Goal: Navigation & Orientation: Understand site structure

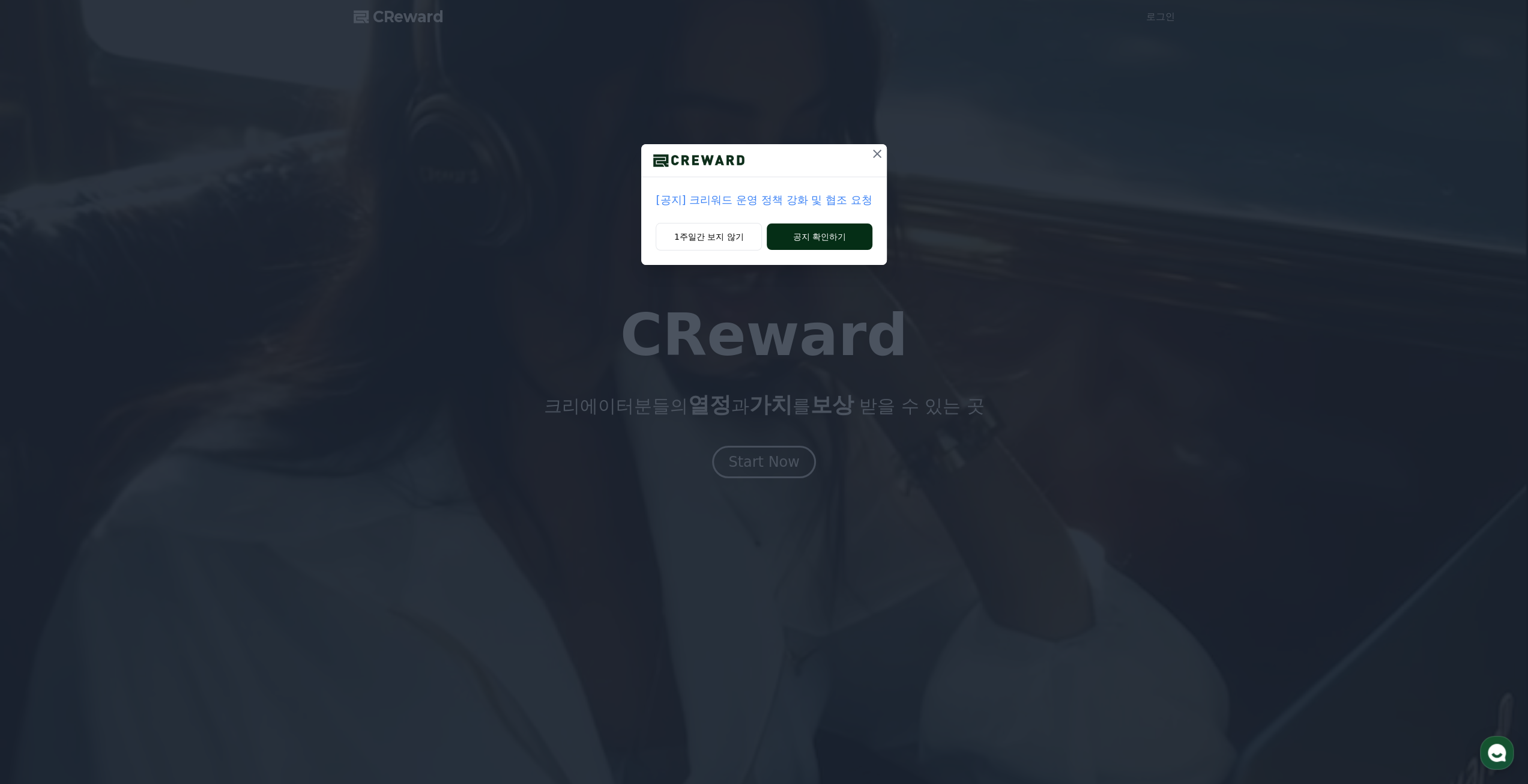
click at [809, 239] on button "공지 확인하기" at bounding box center [819, 237] width 105 height 26
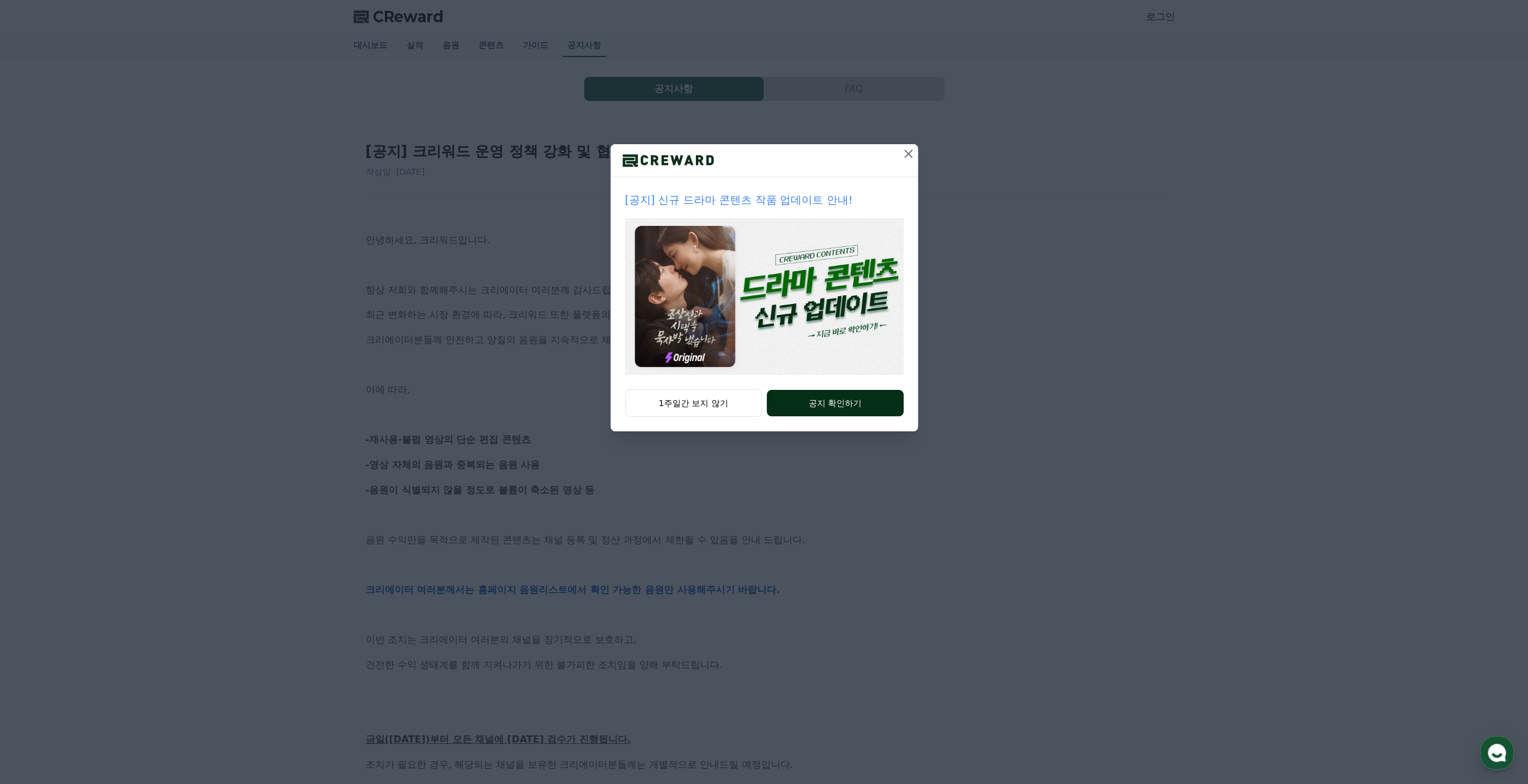
click at [836, 406] on button "공지 확인하기" at bounding box center [835, 403] width 136 height 26
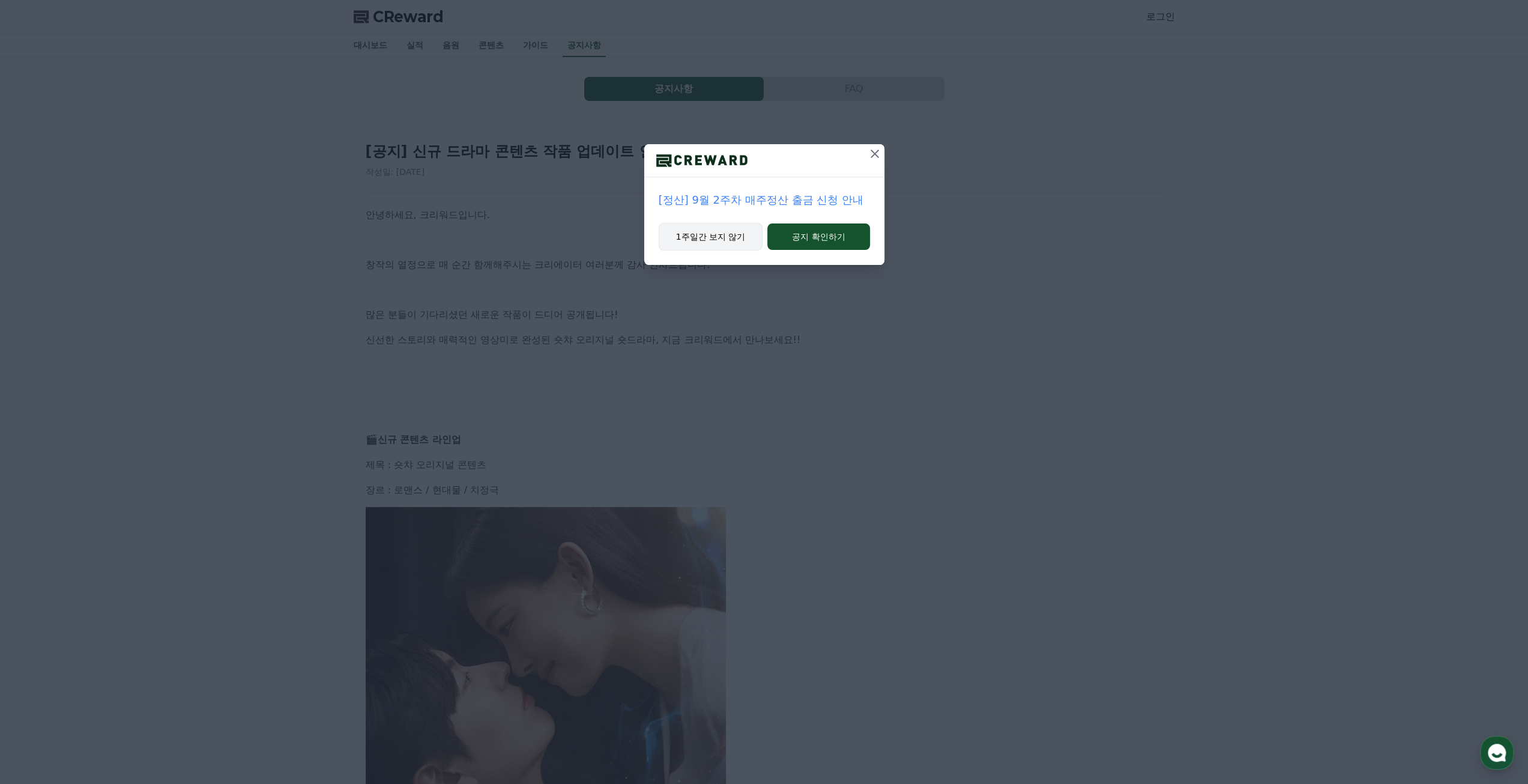
click at [701, 236] on button "1주일간 보지 않기" at bounding box center [712, 237] width 105 height 28
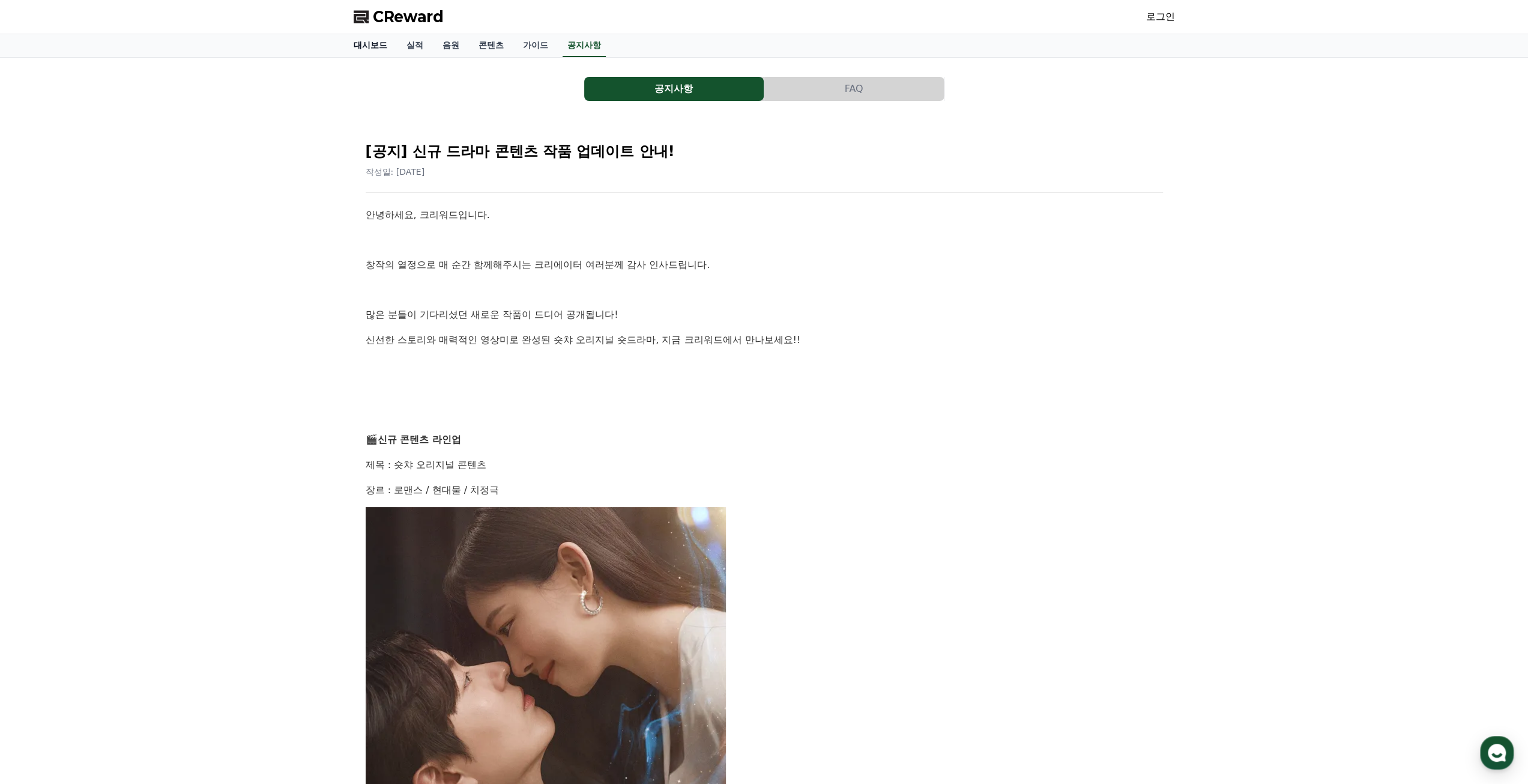
click at [373, 47] on link "대시보드" at bounding box center [371, 45] width 52 height 23
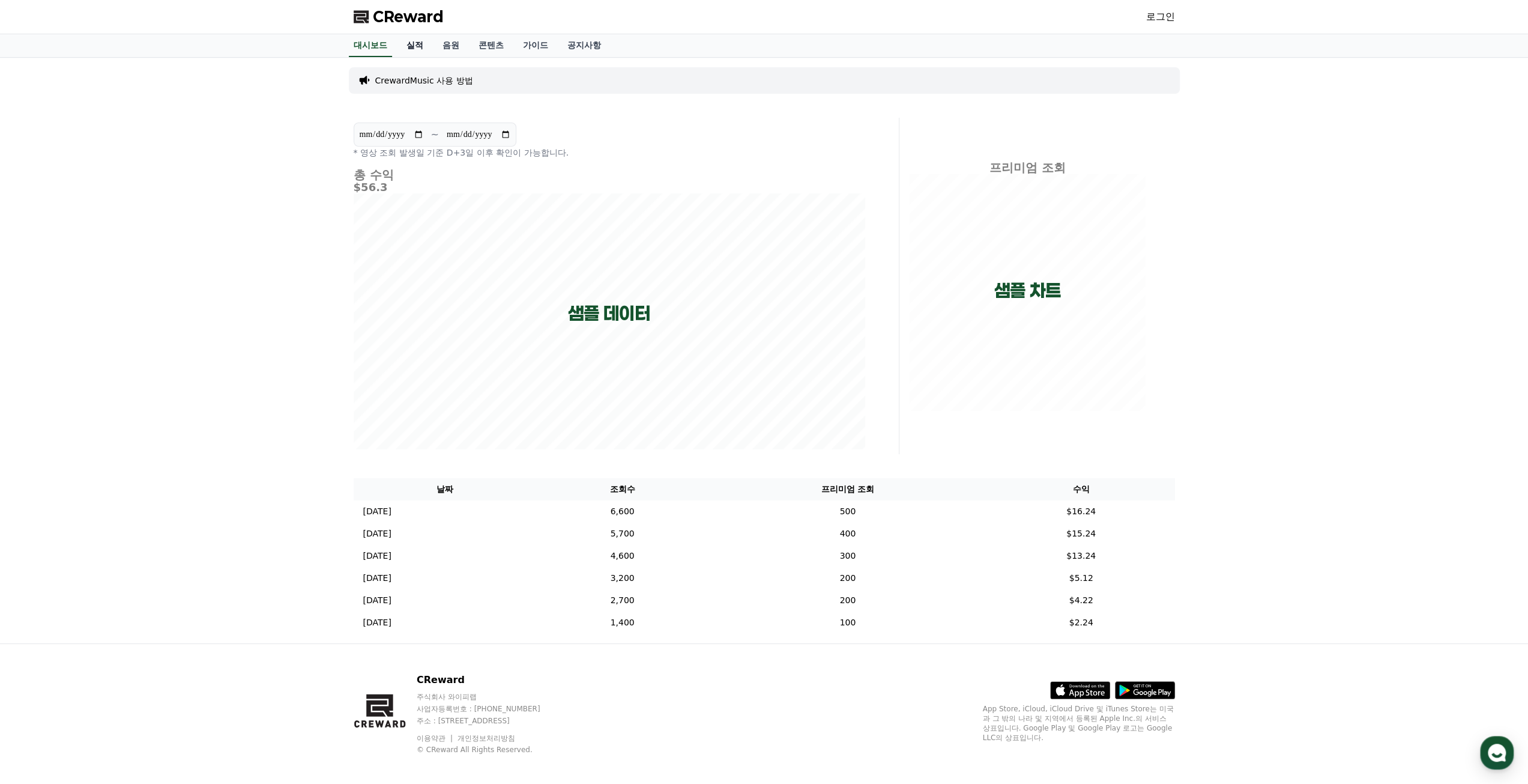
click at [420, 42] on link "실적" at bounding box center [414, 45] width 36 height 23
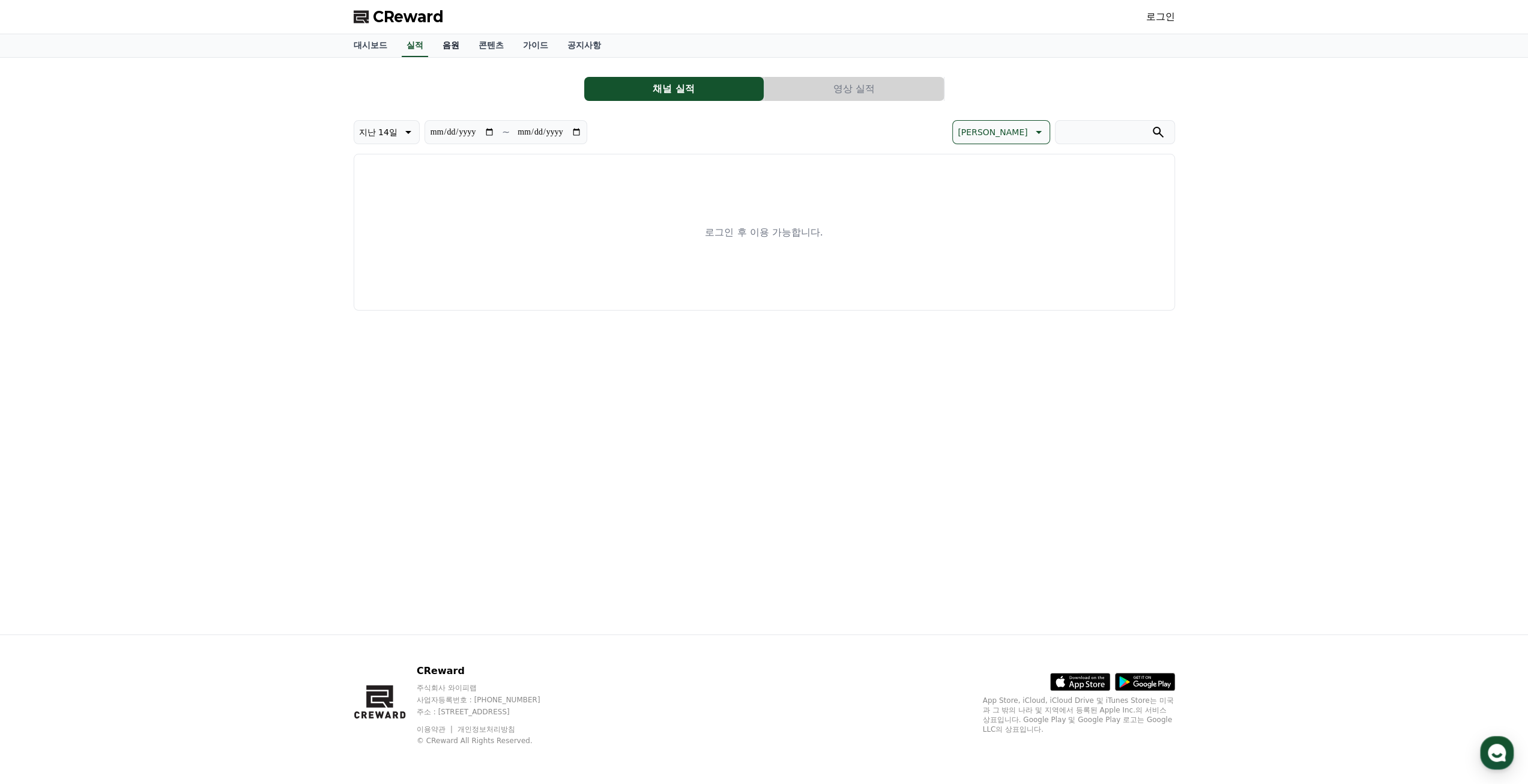
click at [453, 46] on link "음원" at bounding box center [450, 45] width 36 height 23
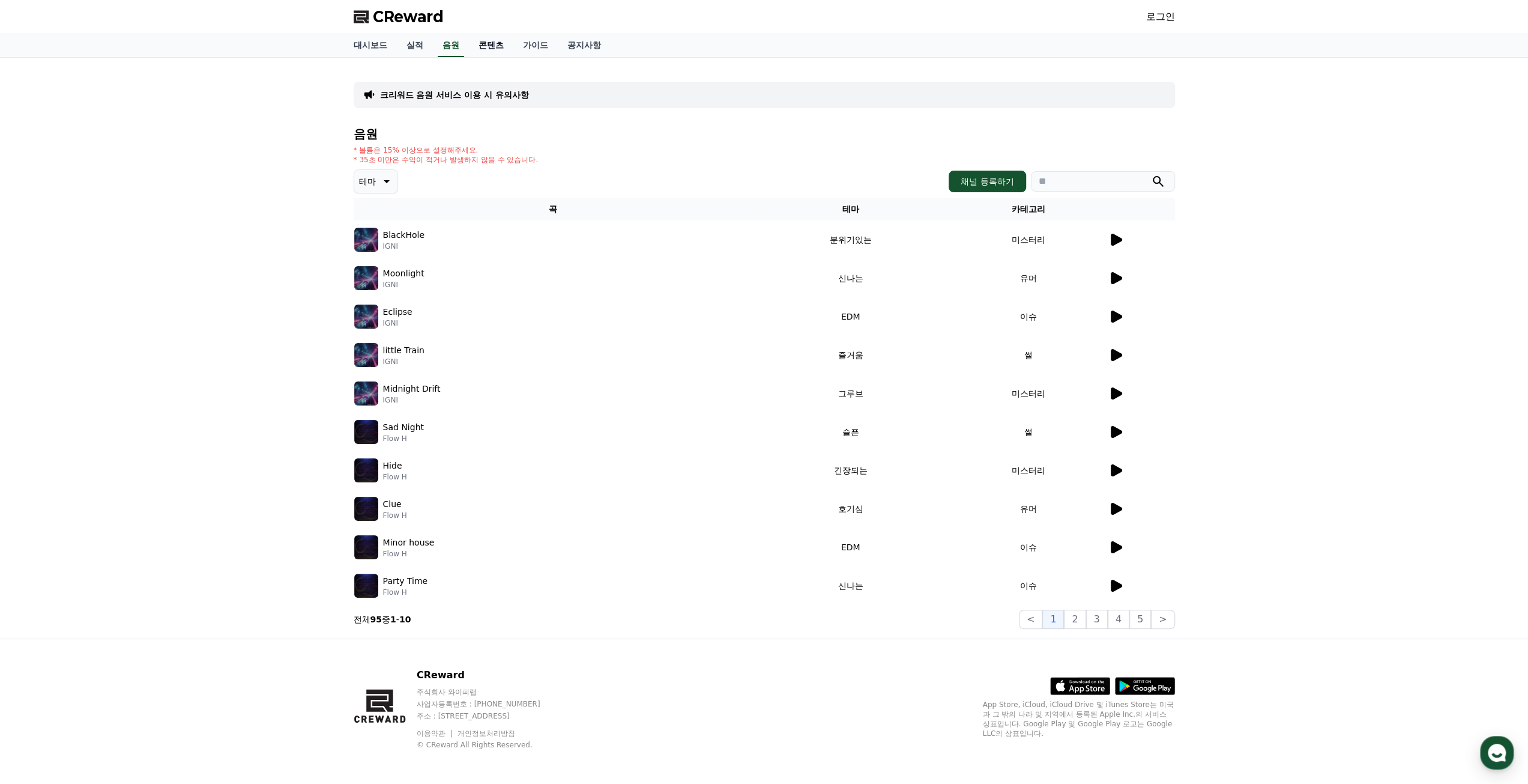
click at [491, 43] on link "콘텐츠" at bounding box center [491, 45] width 45 height 23
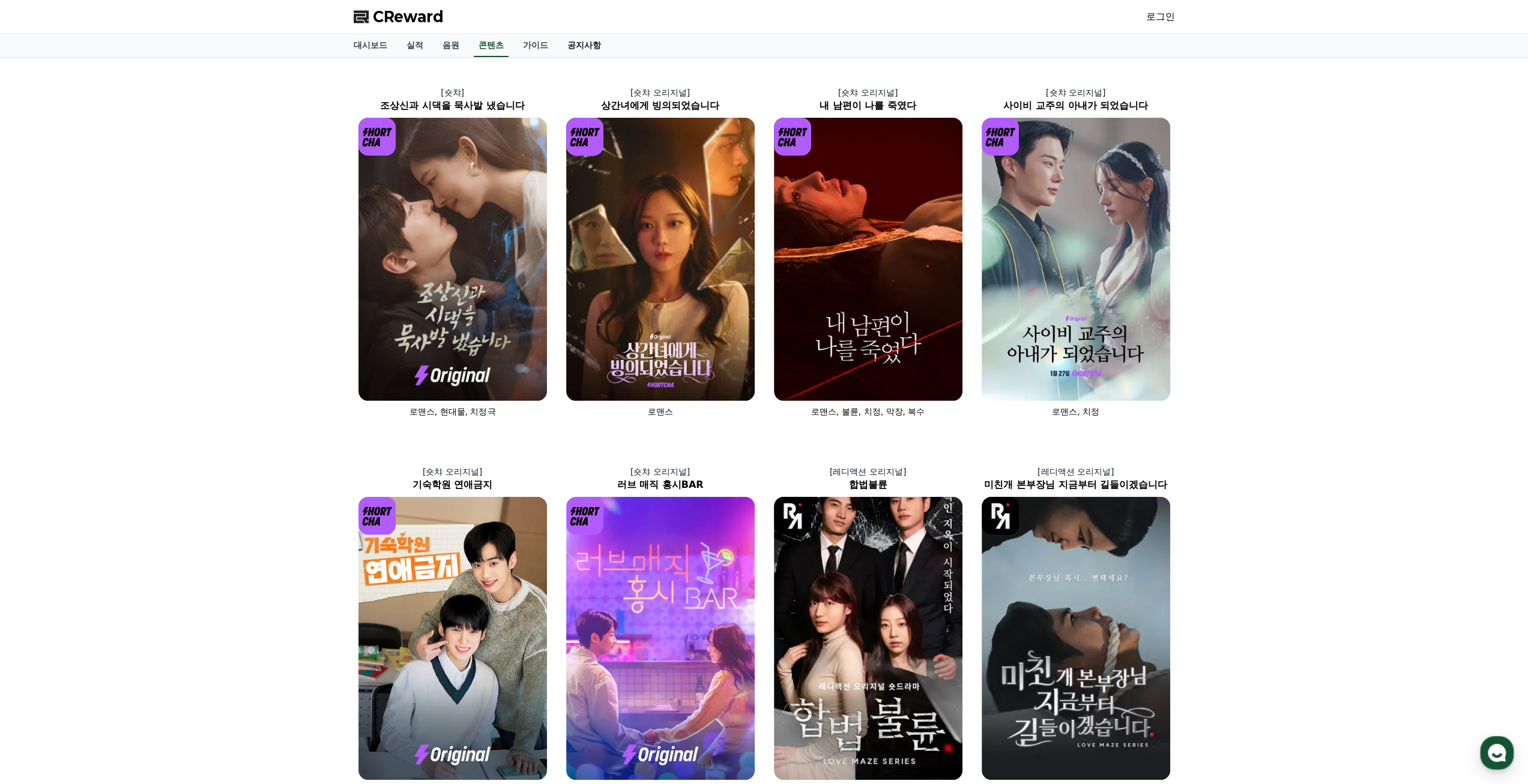
click at [592, 43] on link "공지사항" at bounding box center [584, 45] width 52 height 23
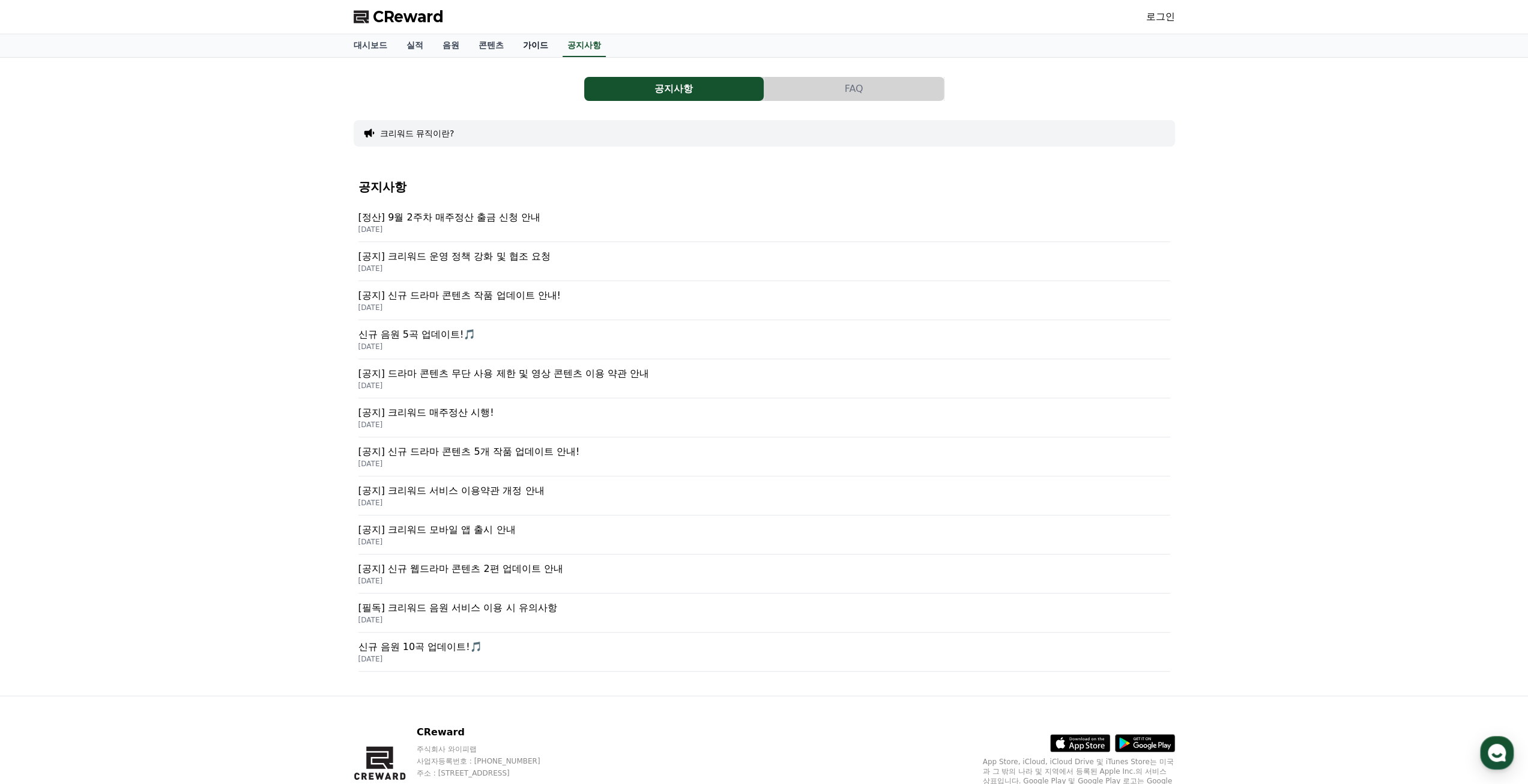
click at [533, 43] on link "가이드" at bounding box center [535, 45] width 45 height 23
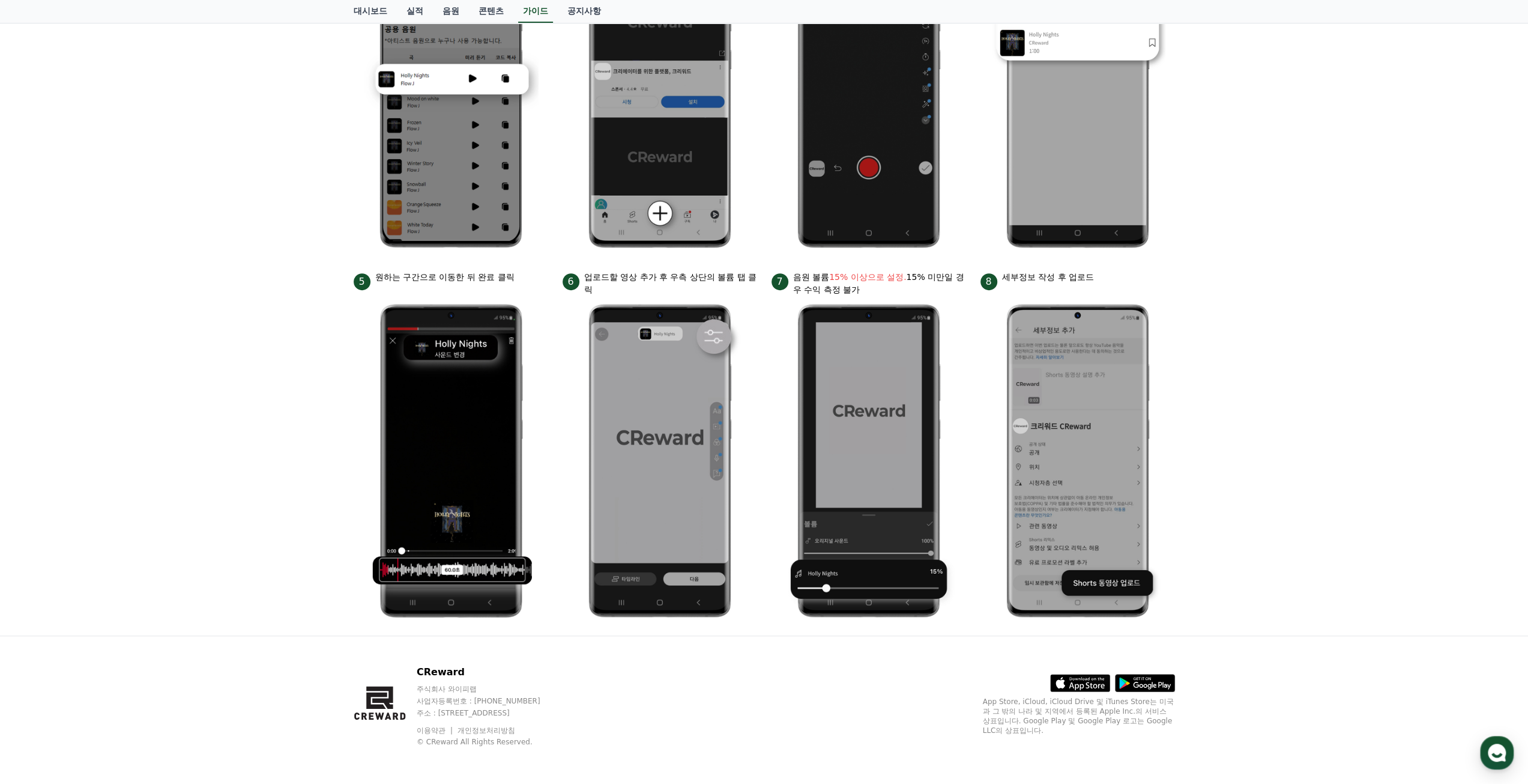
scroll to position [60, 0]
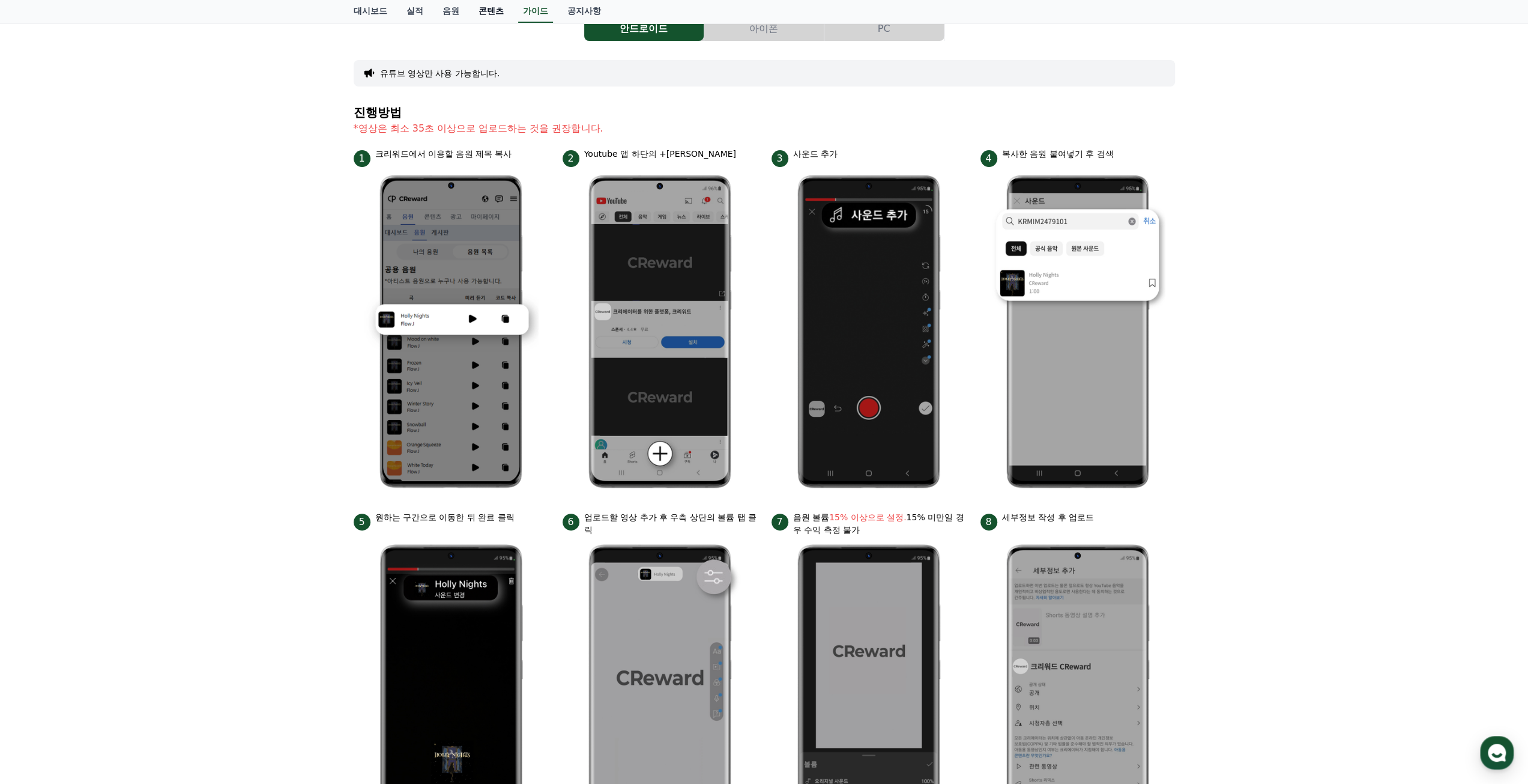
click at [501, 9] on link "콘텐츠" at bounding box center [491, 11] width 45 height 23
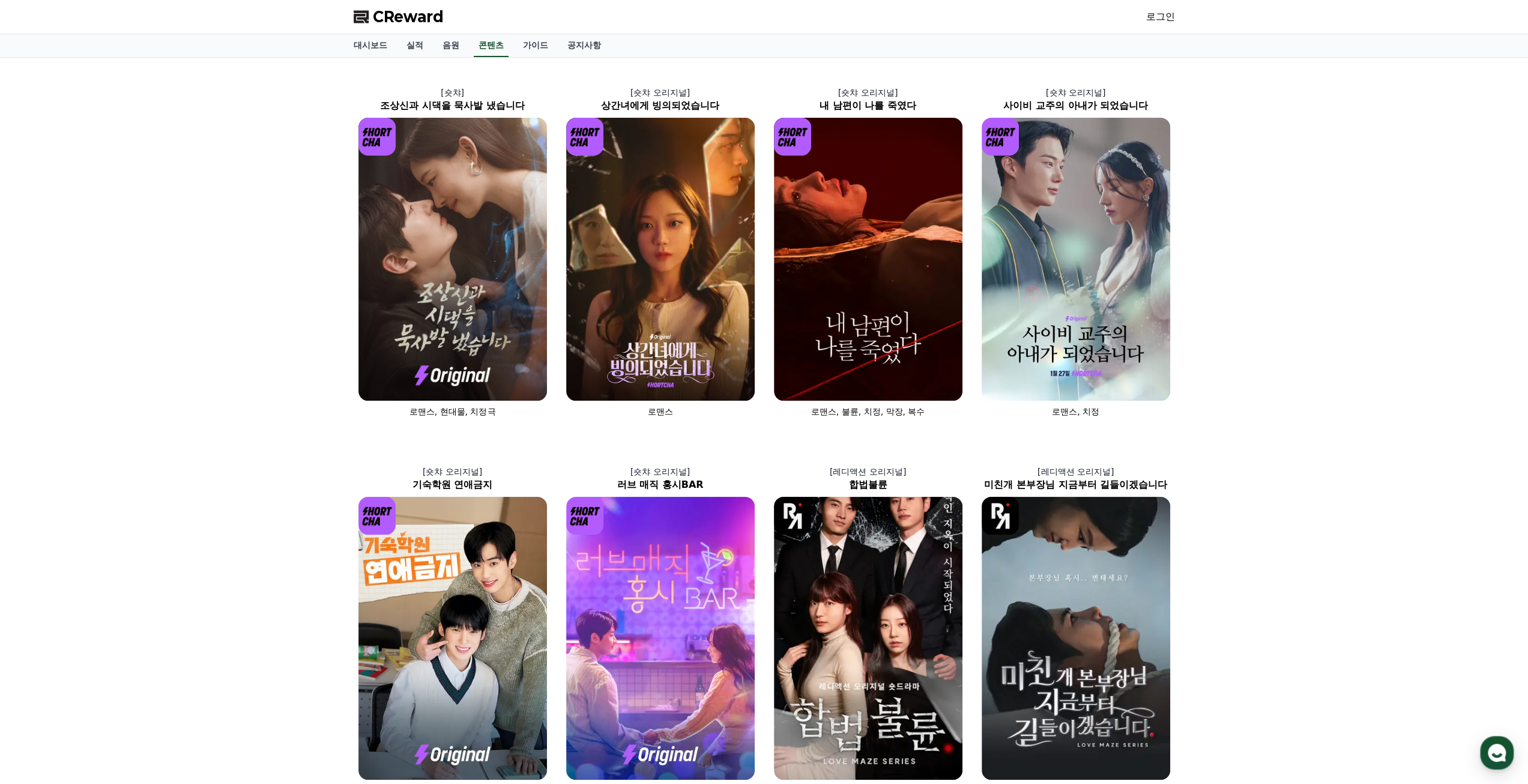
click at [452, 10] on div "CReward 로그인" at bounding box center [765, 17] width 841 height 33
